Goal: Information Seeking & Learning: Find specific fact

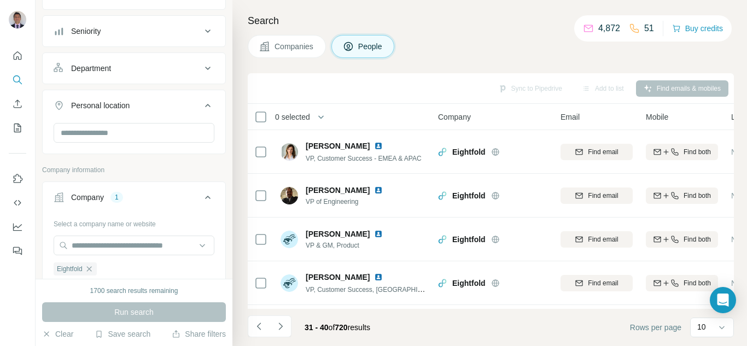
scroll to position [264, 0]
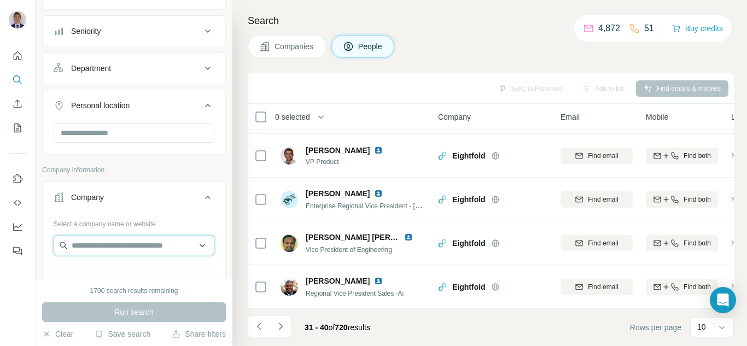
click at [77, 251] on input "text" at bounding box center [134, 246] width 161 height 20
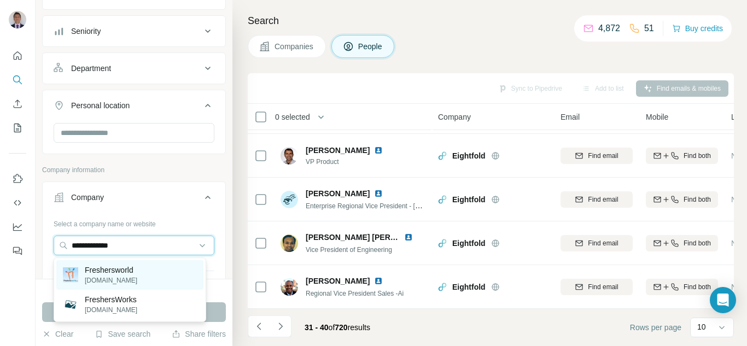
type input "**********"
click at [101, 280] on p "[DOMAIN_NAME]" at bounding box center [111, 281] width 52 height 10
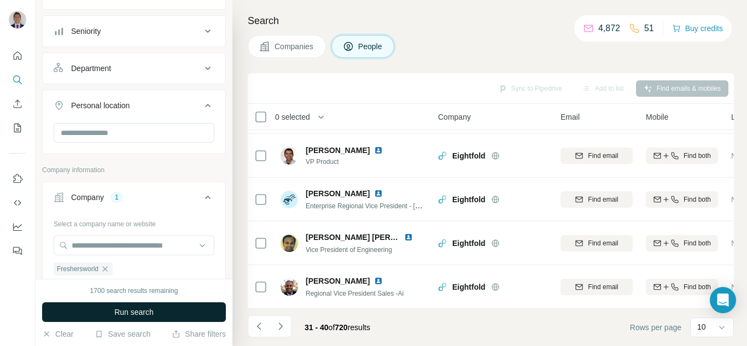
click at [152, 317] on span "Run search" at bounding box center [133, 312] width 39 height 11
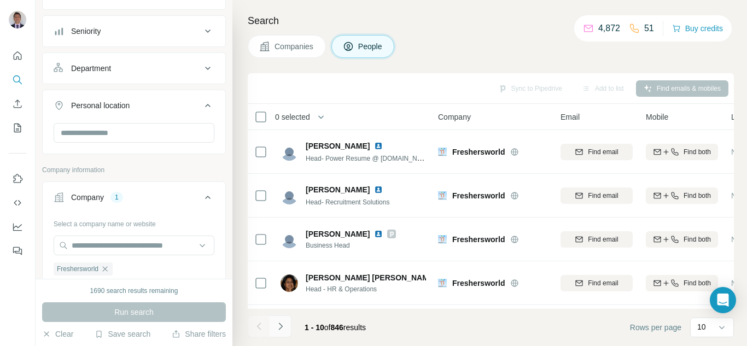
click at [278, 326] on icon "Navigate to next page" at bounding box center [280, 326] width 11 height 11
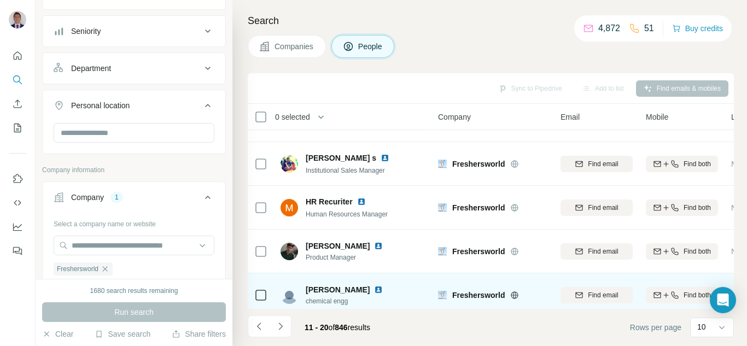
scroll to position [219, 0]
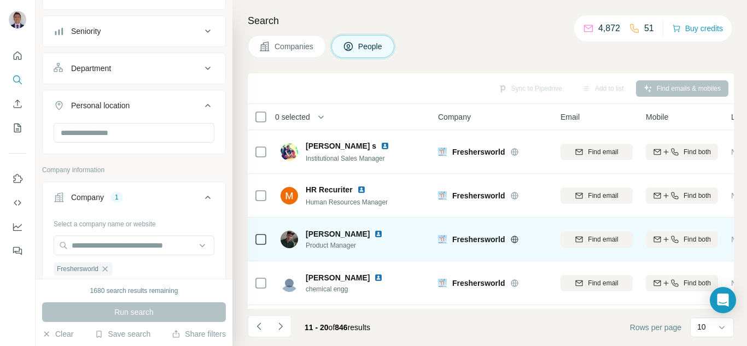
click at [374, 233] on img at bounding box center [378, 234] width 9 height 9
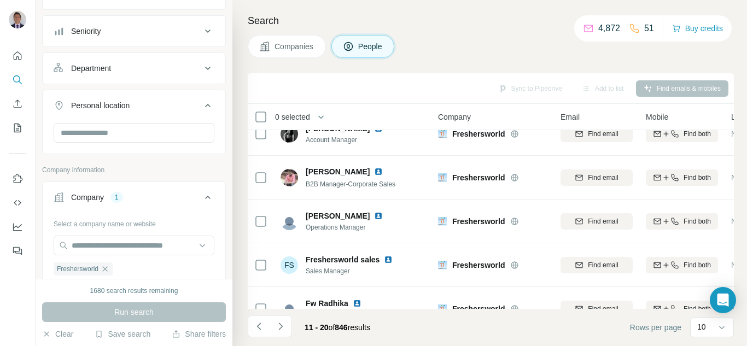
scroll to position [0, 0]
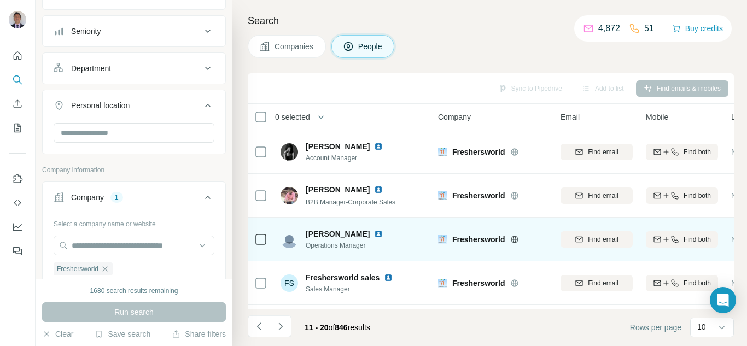
click at [374, 233] on img at bounding box center [378, 234] width 9 height 9
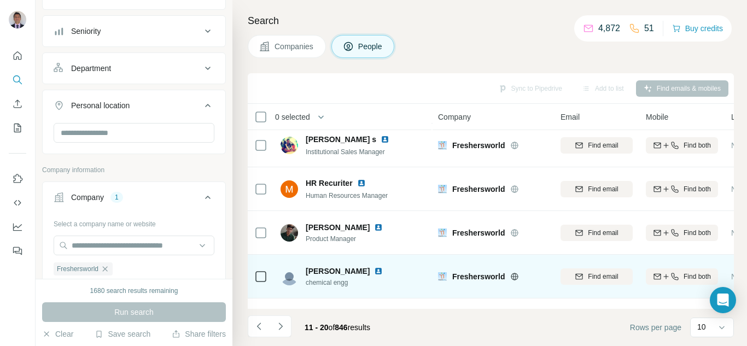
scroll to position [264, 0]
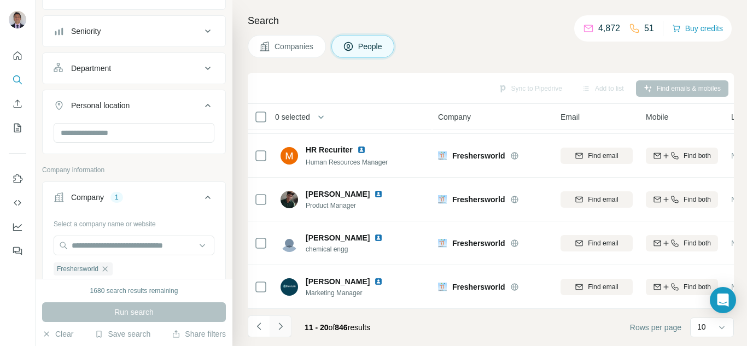
click at [279, 327] on icon "Navigate to next page" at bounding box center [280, 326] width 11 height 11
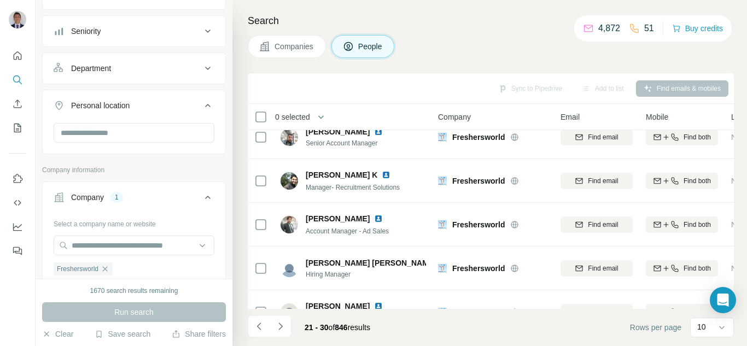
scroll to position [0, 0]
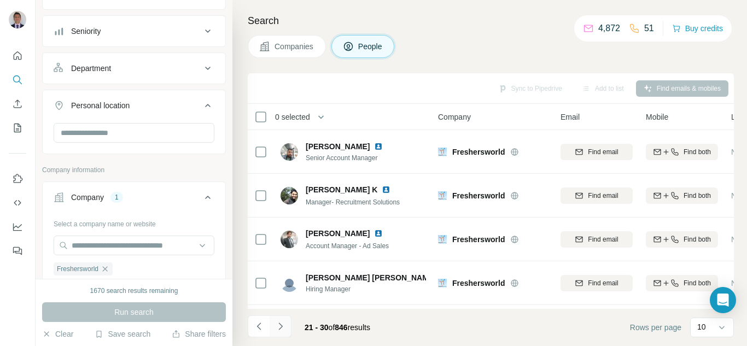
click at [280, 326] on icon "Navigate to next page" at bounding box center [280, 326] width 11 height 11
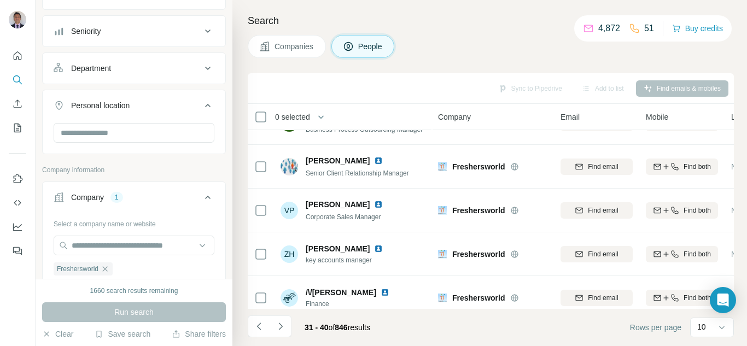
scroll to position [264, 0]
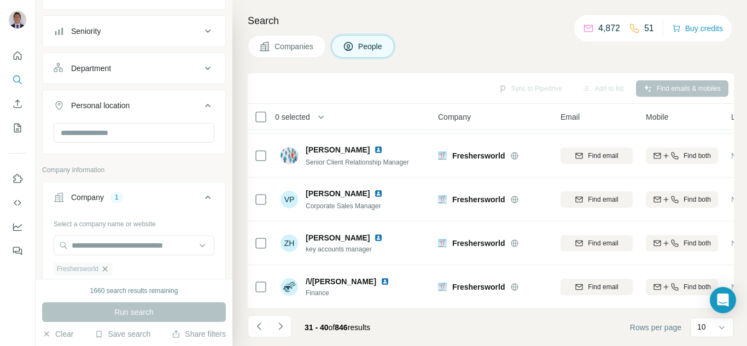
click at [107, 268] on icon "button" at bounding box center [105, 269] width 9 height 9
click at [83, 245] on input "text" at bounding box center [134, 246] width 161 height 20
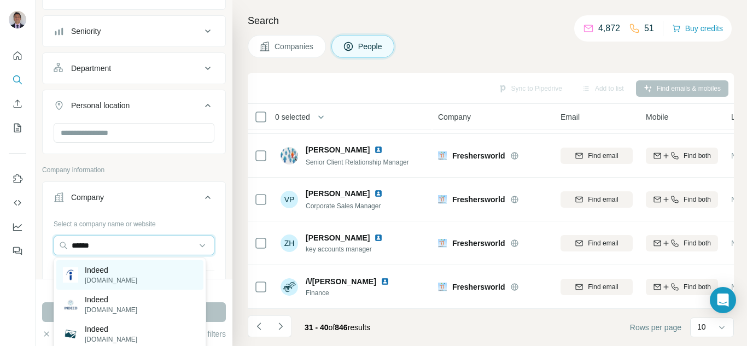
type input "******"
click at [88, 270] on p "Indeed" at bounding box center [111, 270] width 52 height 11
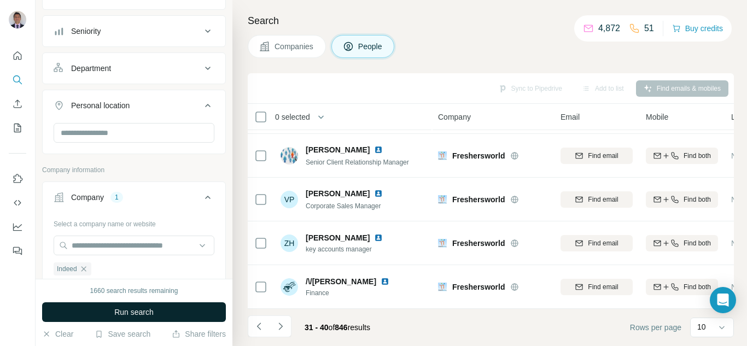
click at [137, 309] on span "Run search" at bounding box center [133, 312] width 39 height 11
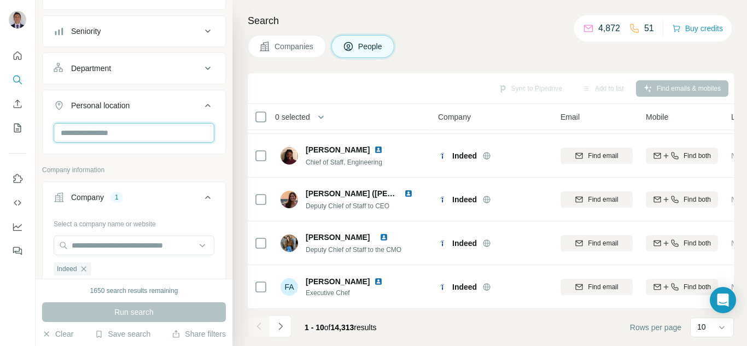
click at [106, 130] on input "text" at bounding box center [134, 133] width 161 height 20
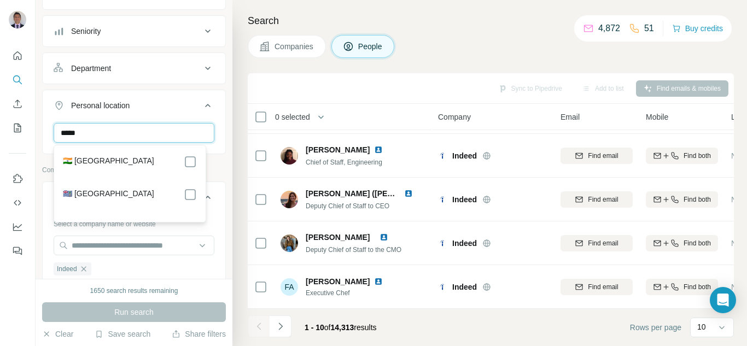
type input "*****"
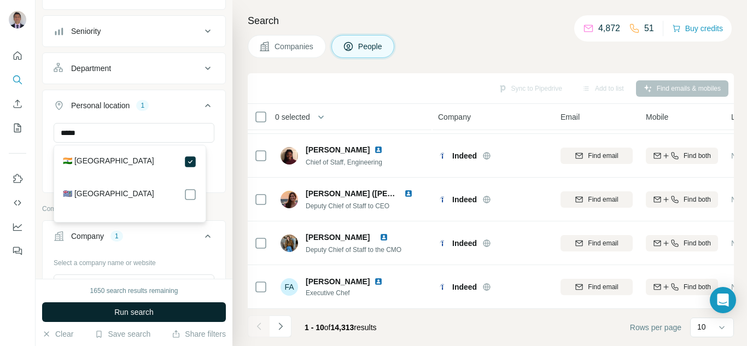
click at [129, 306] on button "Run search" at bounding box center [134, 312] width 184 height 20
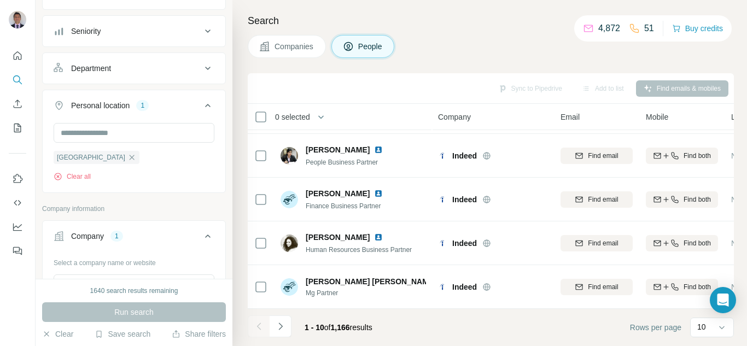
click at [146, 313] on div "Run search" at bounding box center [134, 312] width 184 height 20
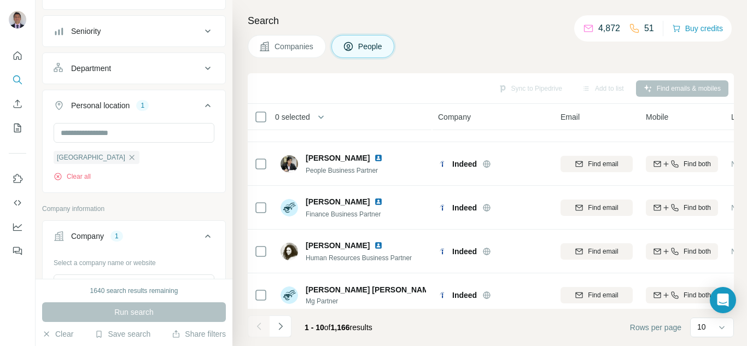
scroll to position [264, 0]
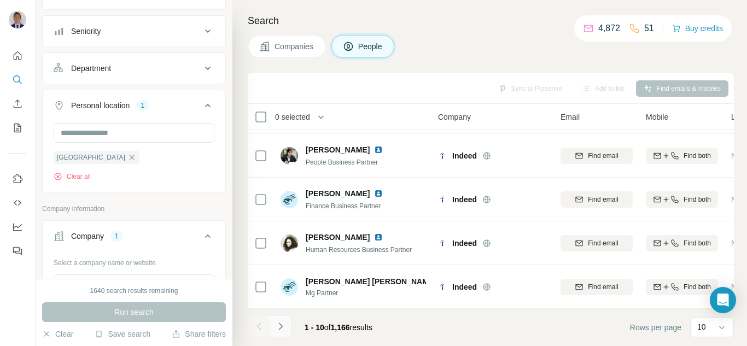
click at [279, 327] on icon "Navigate to next page" at bounding box center [280, 326] width 11 height 11
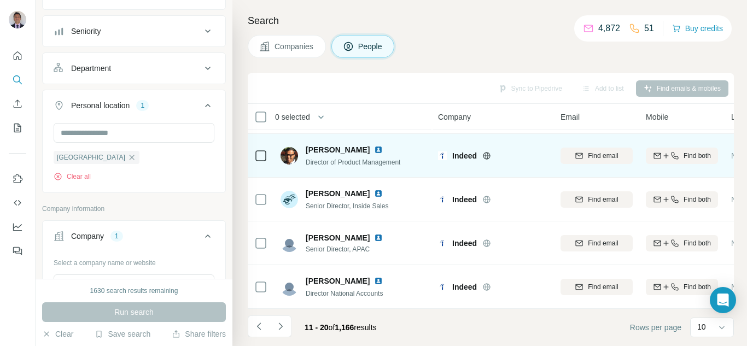
click at [374, 145] on img at bounding box center [378, 149] width 9 height 9
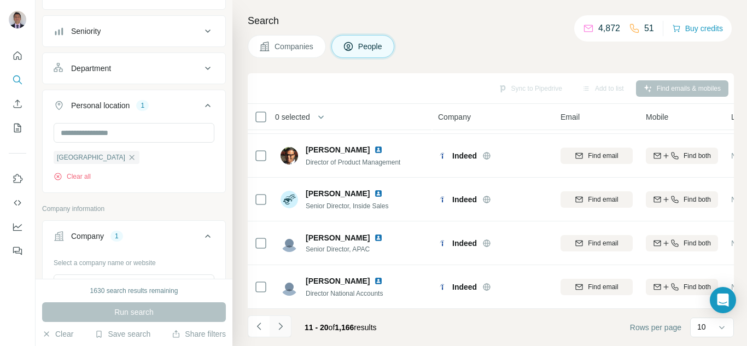
click at [279, 326] on icon "Navigate to next page" at bounding box center [280, 326] width 11 height 11
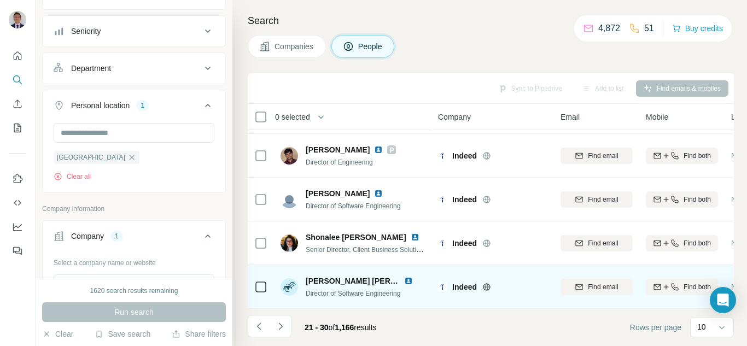
click at [405, 277] on img at bounding box center [408, 281] width 9 height 9
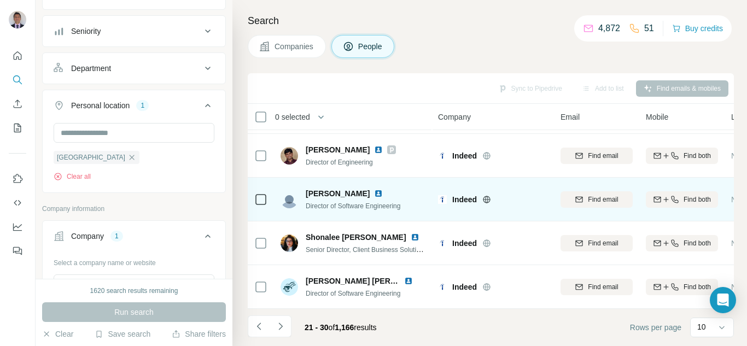
click at [383, 189] on img at bounding box center [378, 193] width 9 height 9
